Goal: Task Accomplishment & Management: Manage account settings

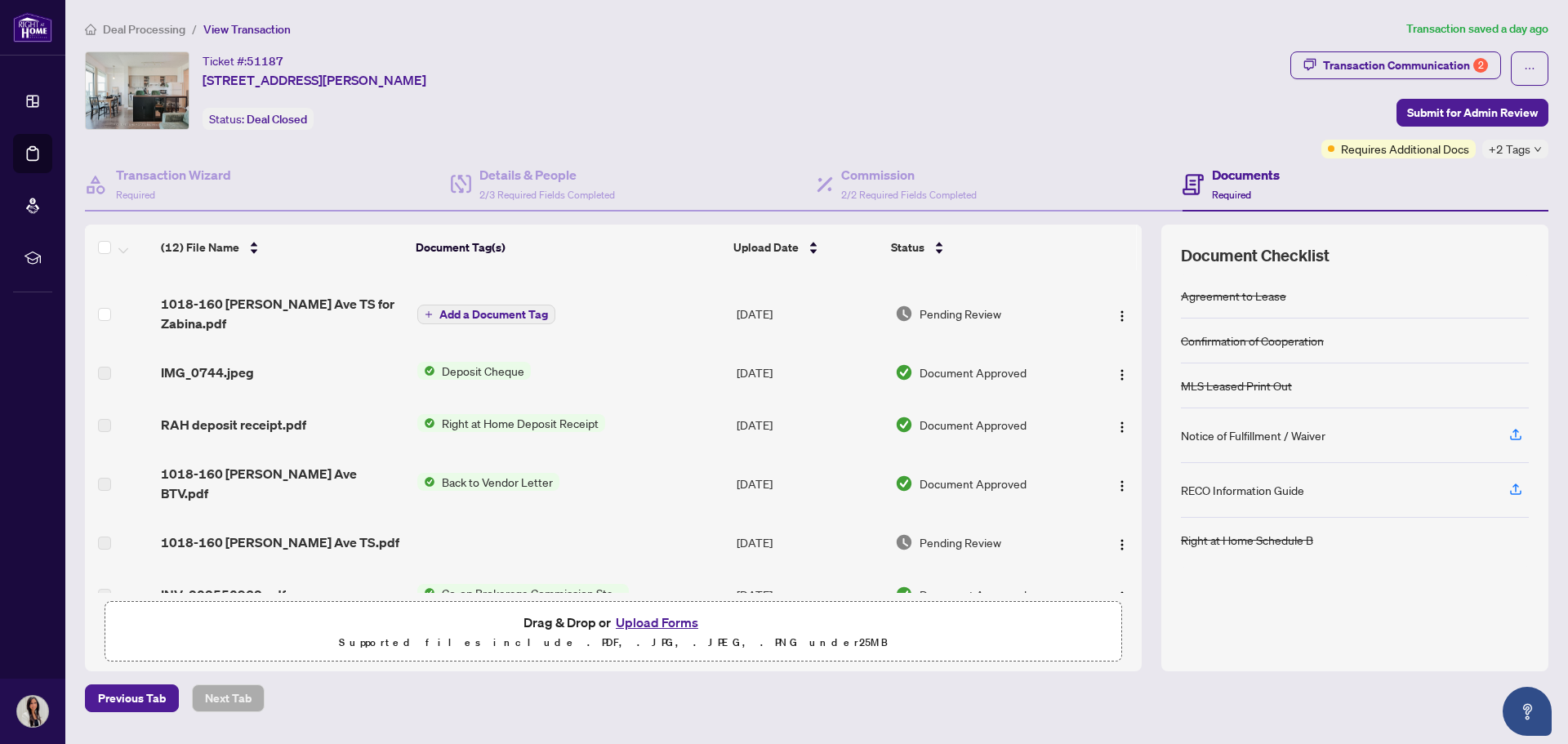
scroll to position [82, 0]
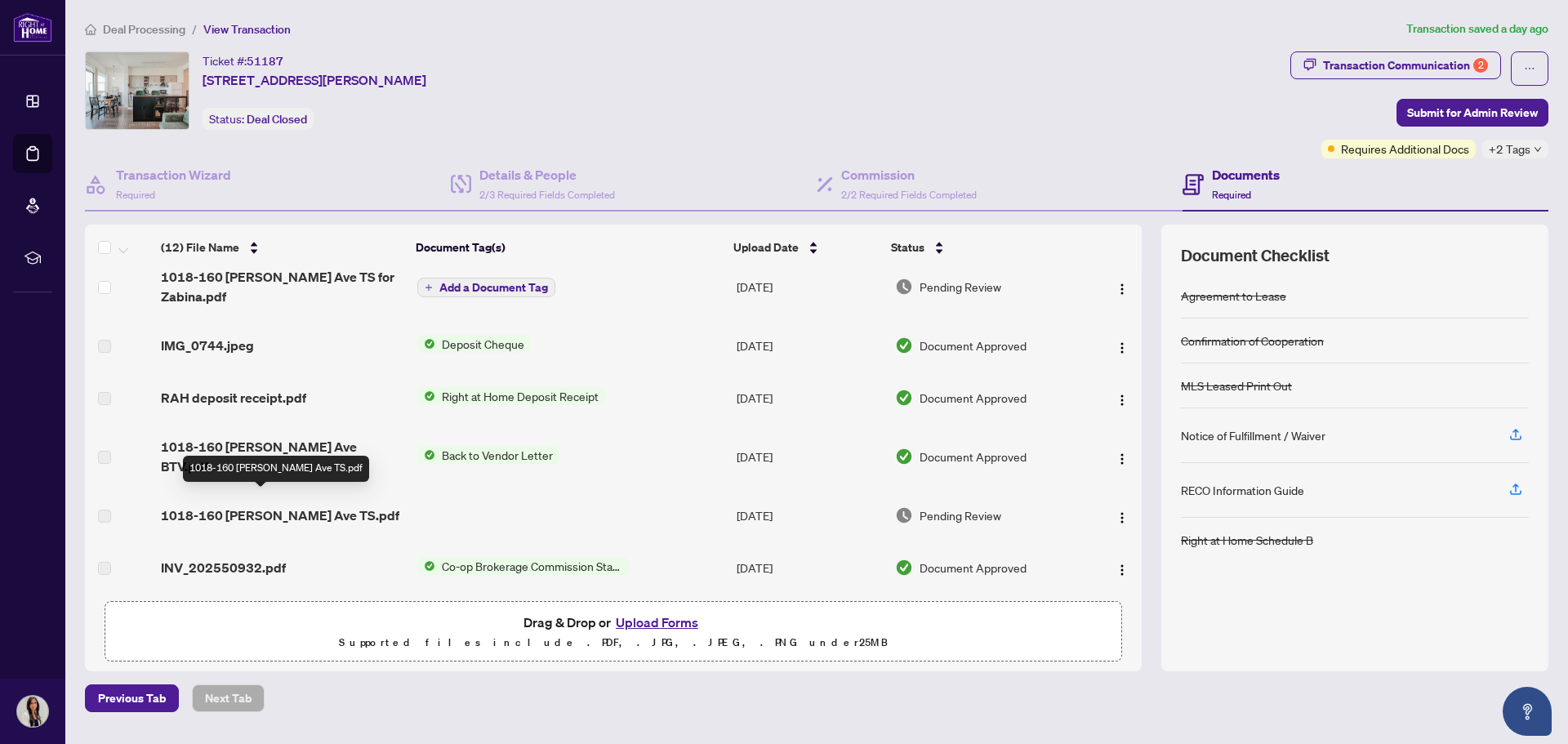
click at [335, 506] on span "1018-160 [PERSON_NAME] Ave TS.pdf" at bounding box center [279, 516] width 238 height 20
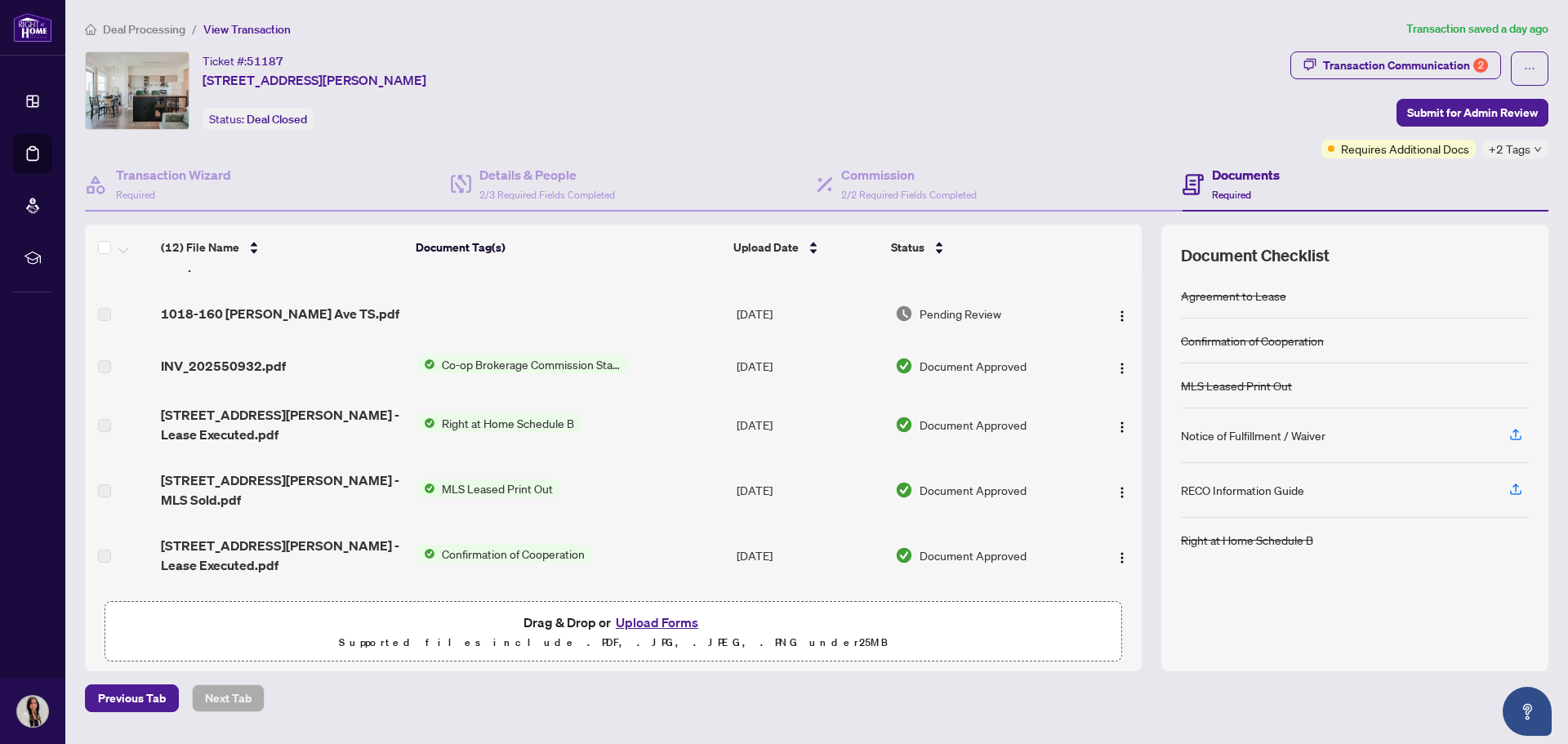
scroll to position [202, 0]
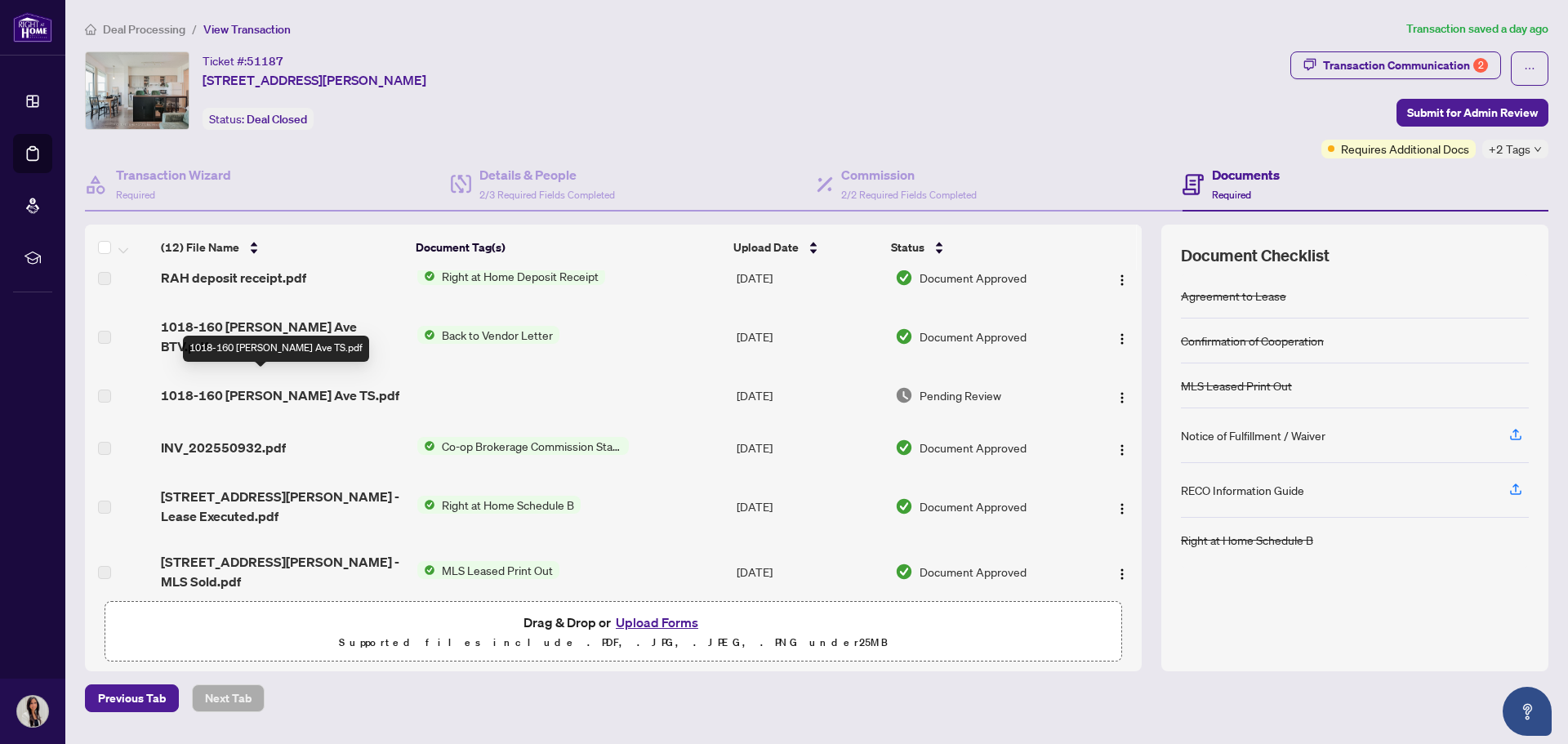
click at [341, 385] on span "1018-160 [PERSON_NAME] Ave TS.pdf" at bounding box center [279, 395] width 238 height 20
click at [1109, 385] on button "button" at bounding box center [1122, 395] width 26 height 26
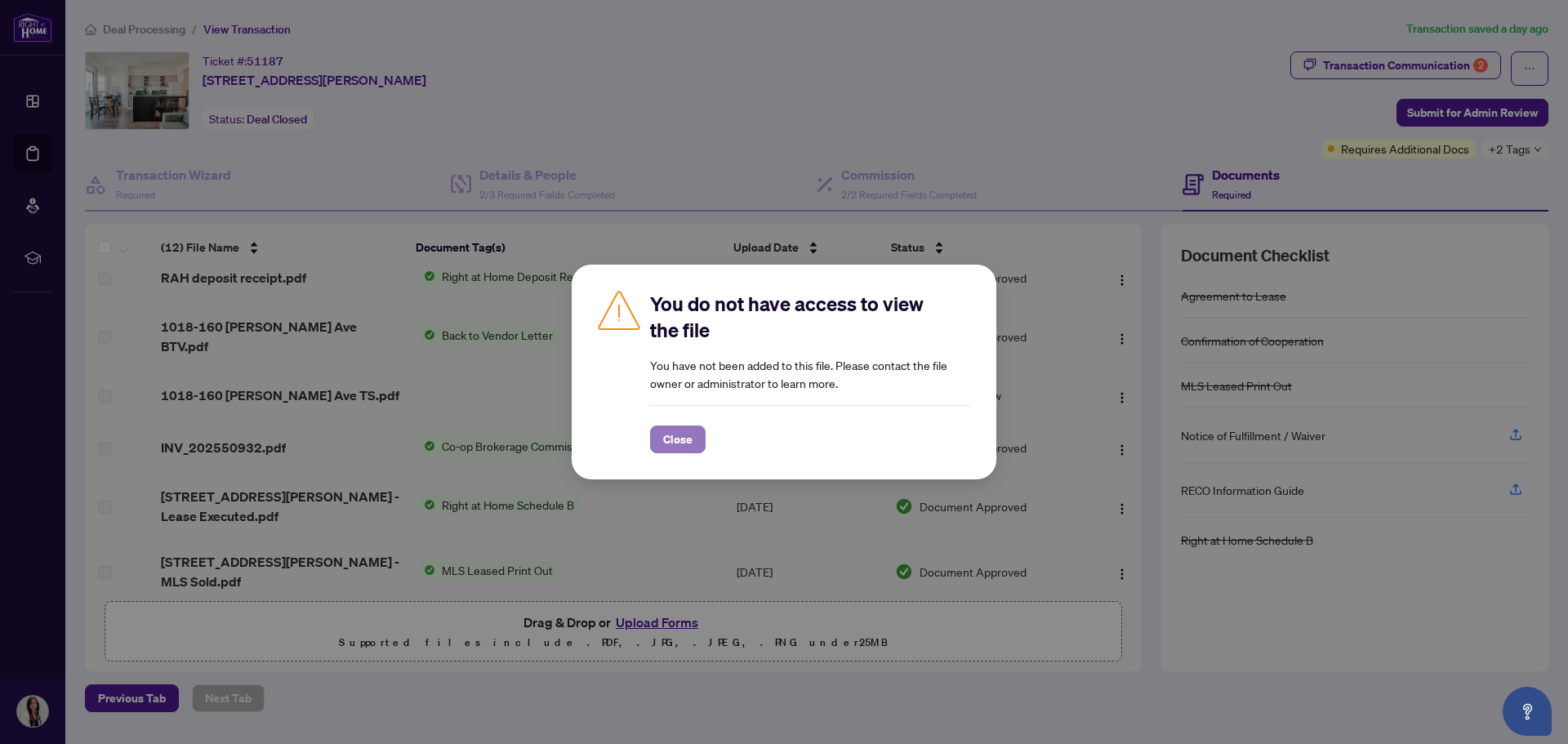
click at [676, 449] on span "Close" at bounding box center [678, 440] width 30 height 26
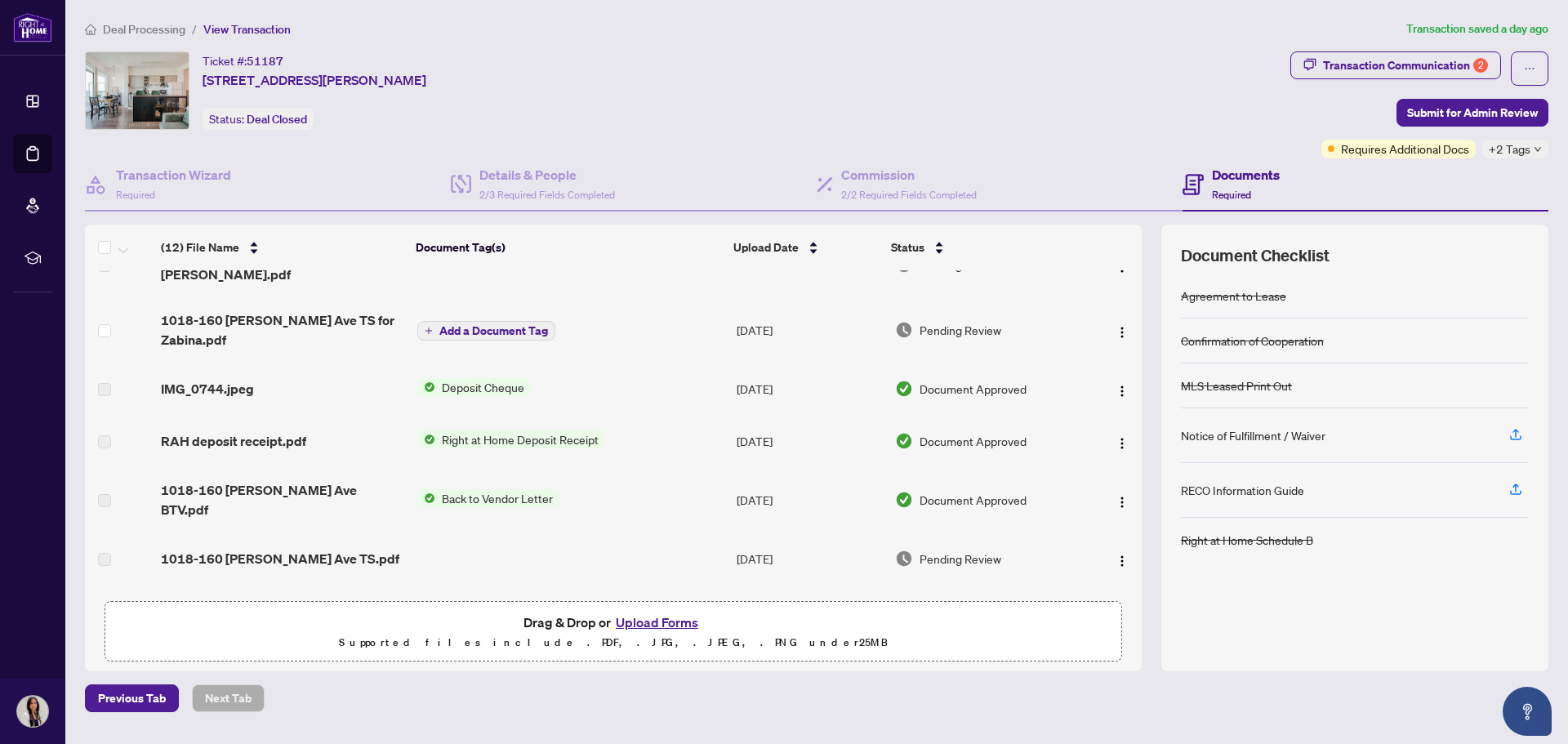
scroll to position [0, 0]
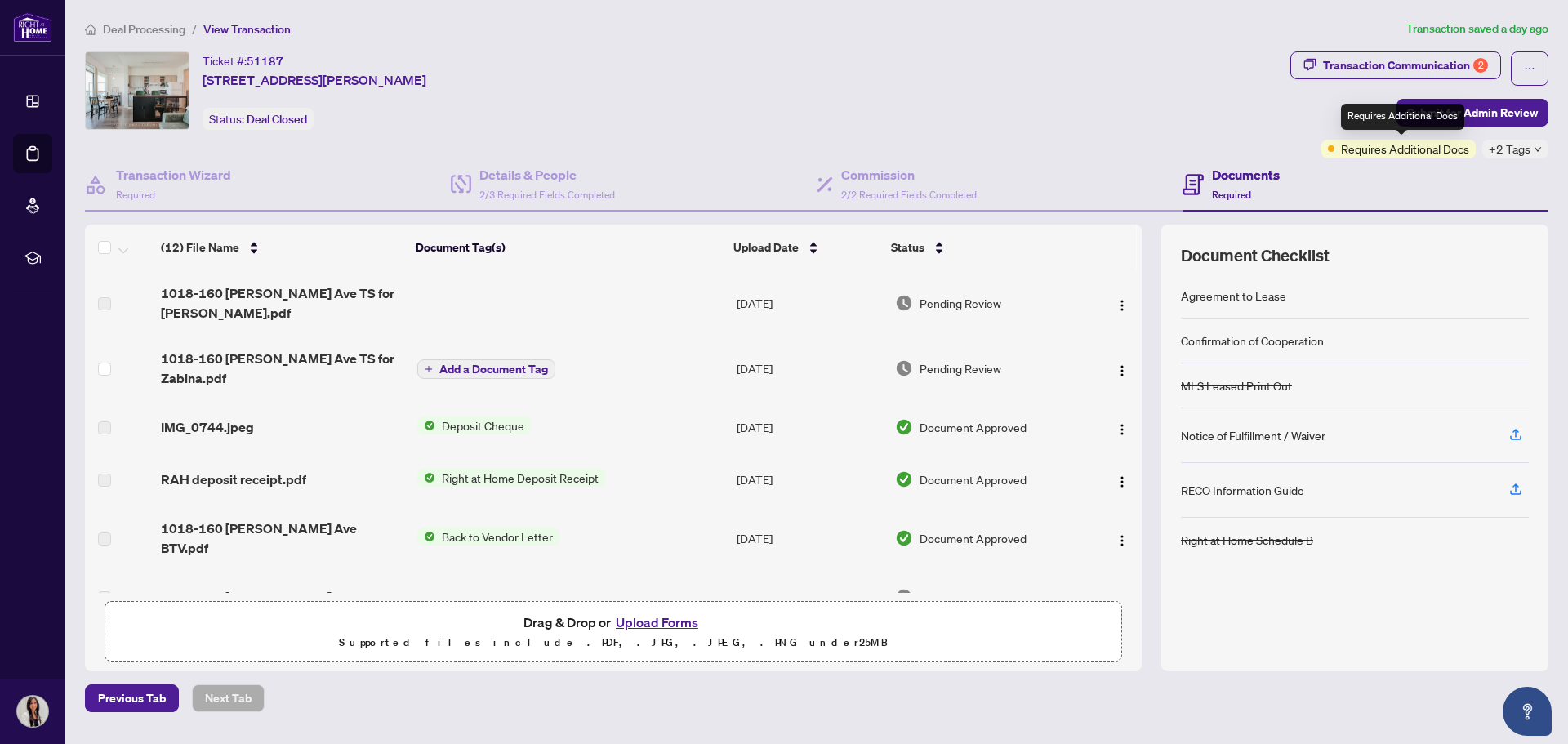
click at [1433, 154] on span "Requires Additional Docs" at bounding box center [1405, 148] width 128 height 18
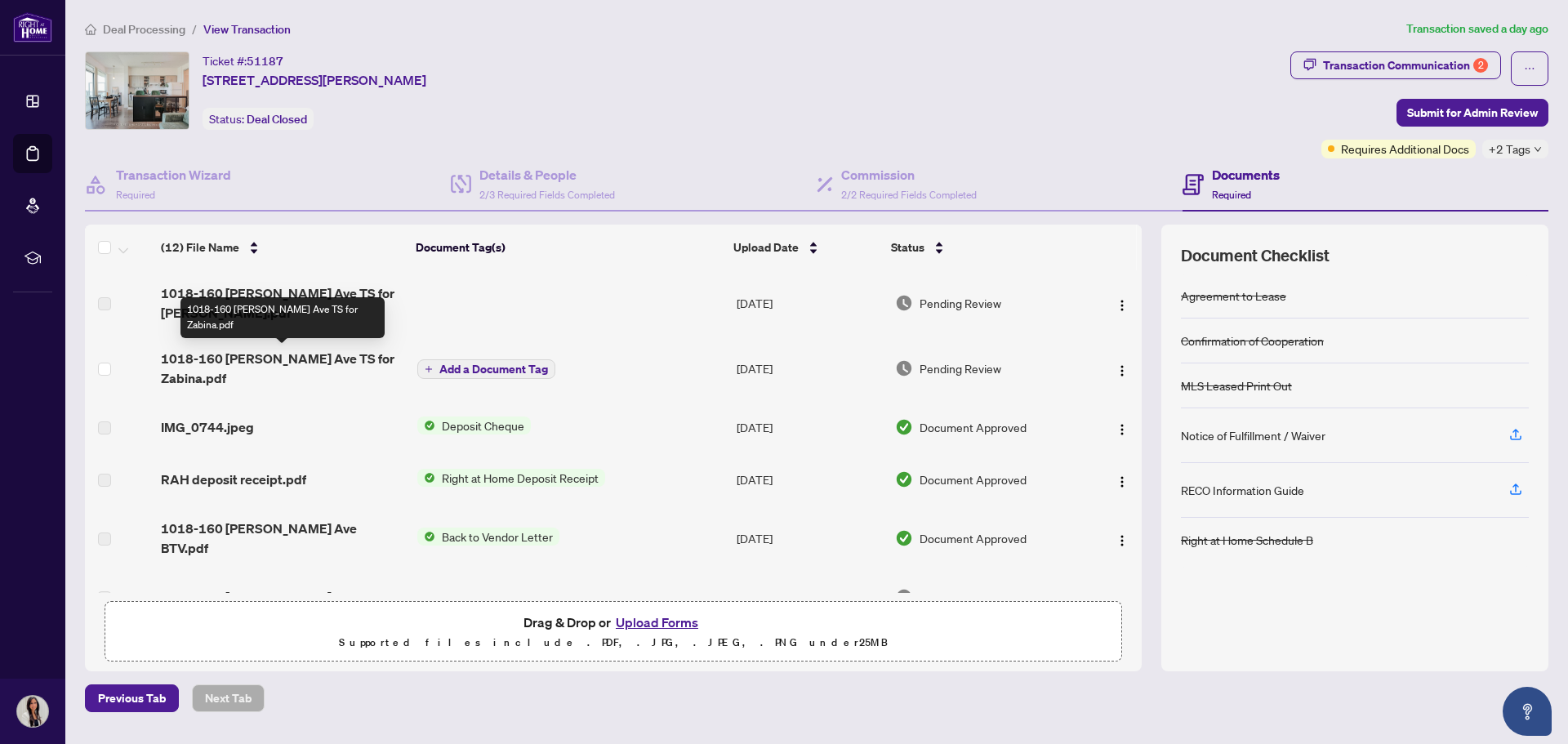
click at [293, 361] on span "1018-160 [PERSON_NAME] Ave TS for Zabina.pdf" at bounding box center [282, 369] width 243 height 40
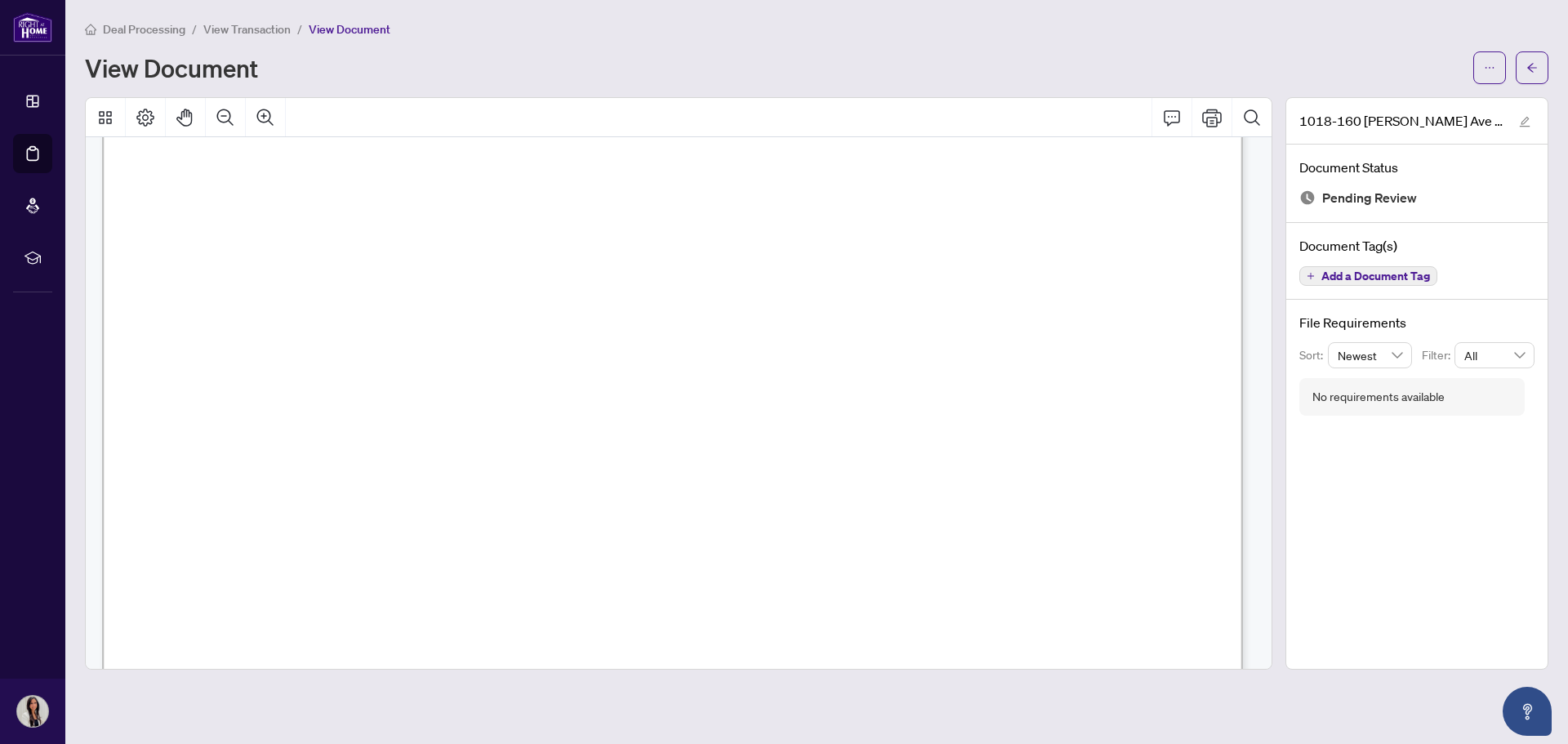
scroll to position [735, 0]
click at [270, 35] on span "View Transaction" at bounding box center [247, 29] width 87 height 15
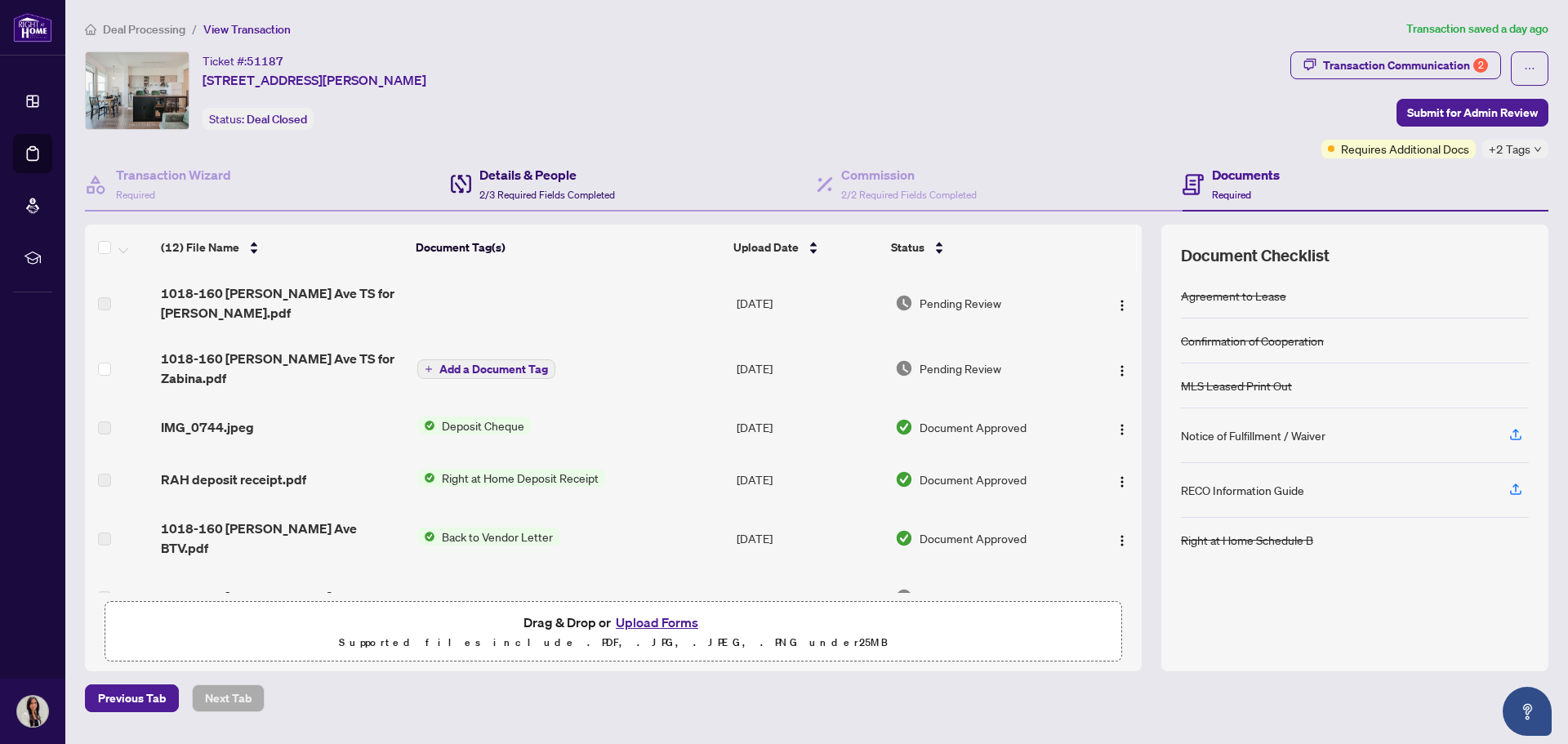
click at [531, 182] on h4 "Details & People" at bounding box center [546, 175] width 135 height 20
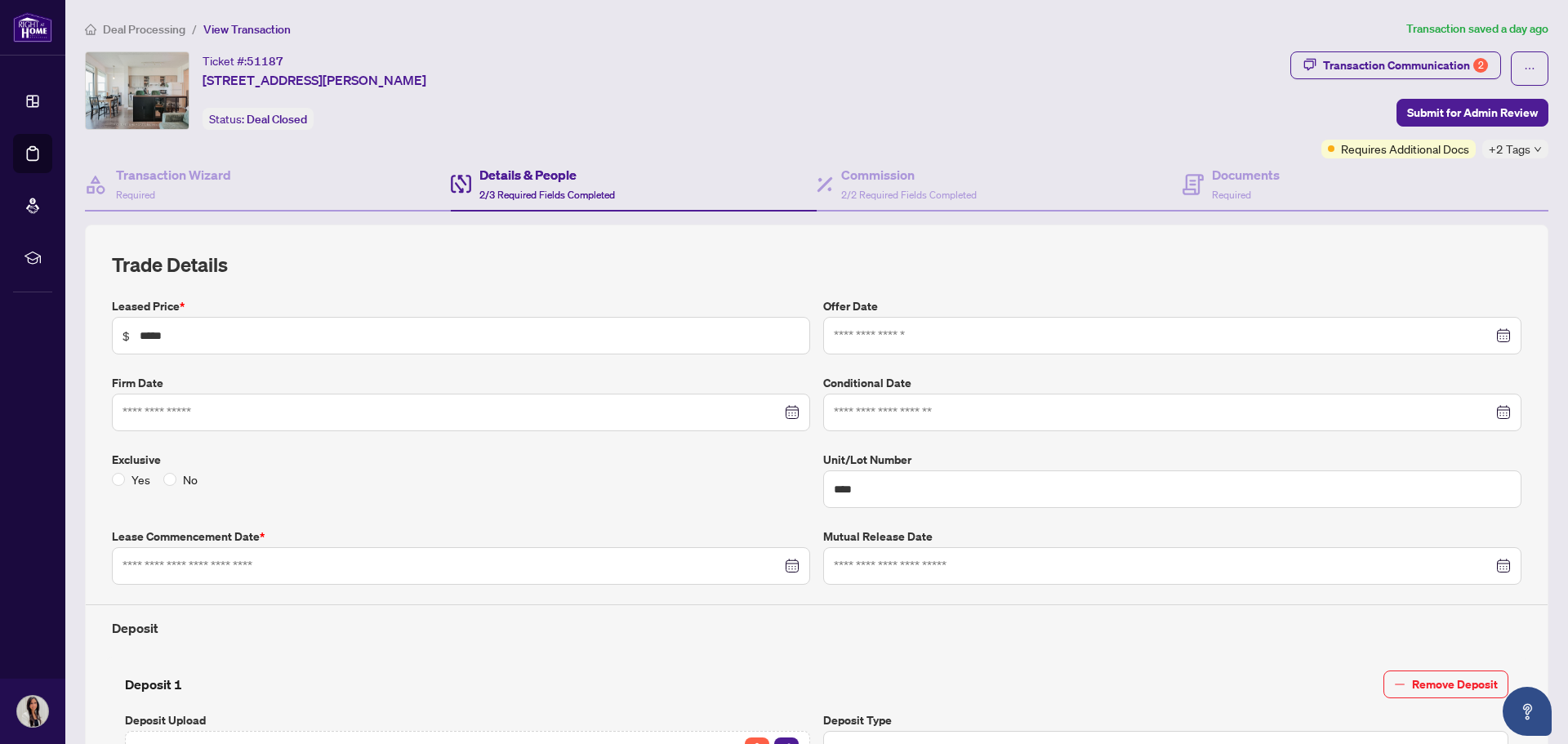
type input "**********"
click at [1277, 197] on div "Documents Required" at bounding box center [1366, 185] width 366 height 53
